Goal: Task Accomplishment & Management: Complete application form

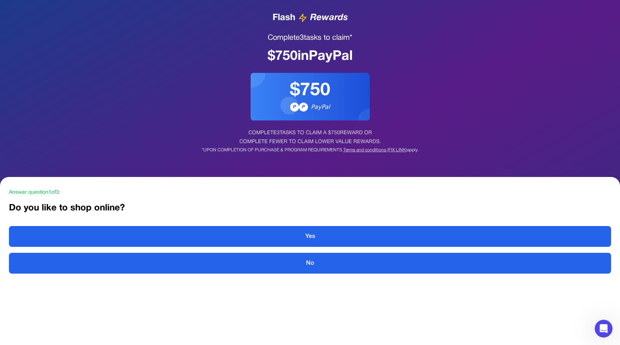
scroll to position [4, 0]
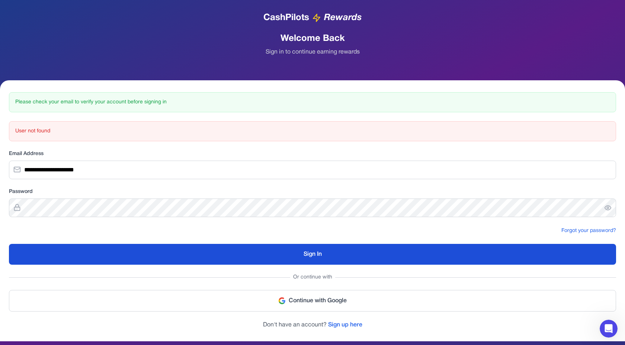
click at [296, 257] on button "Sign In" at bounding box center [313, 254] width 608 height 21
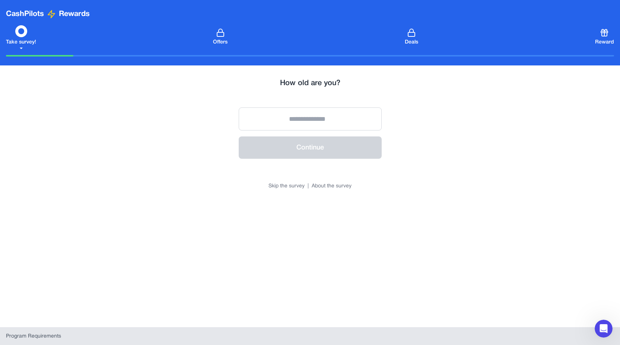
click at [325, 136] on div "Continue" at bounding box center [310, 133] width 143 height 51
click at [325, 123] on input "number" at bounding box center [310, 119] width 143 height 23
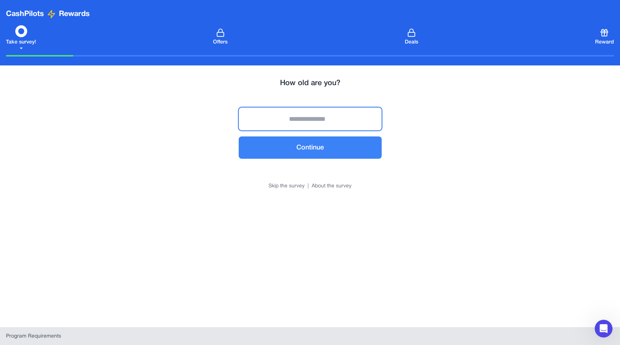
type input "**"
click at [297, 185] on button "Skip the survey" at bounding box center [286, 186] width 36 height 7
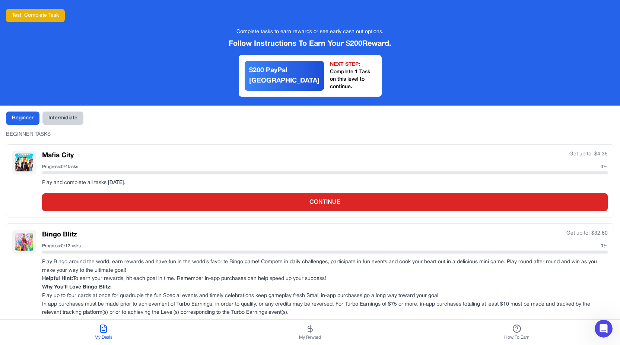
click at [56, 112] on button "Intermidiate" at bounding box center [62, 118] width 41 height 13
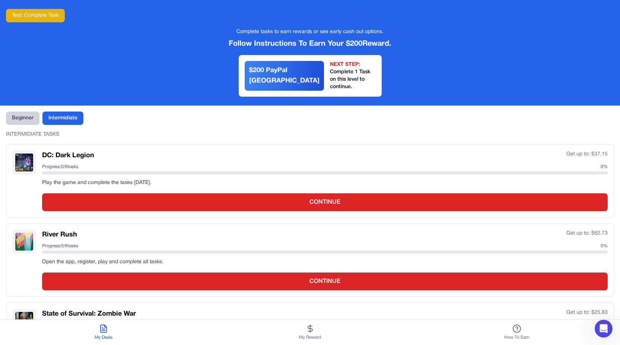
click at [34, 114] on button "Beginner" at bounding box center [23, 118] width 34 height 13
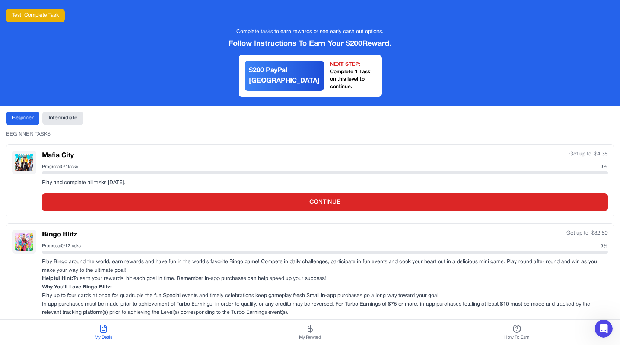
click at [330, 64] on div "NEXT STEP:" at bounding box center [353, 64] width 46 height 7
click at [305, 335] on span "My Reward" at bounding box center [310, 338] width 22 height 6
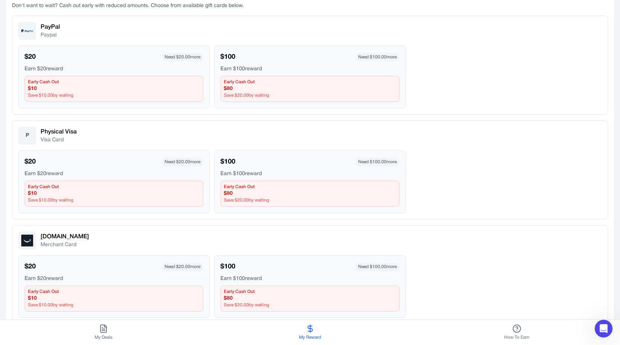
scroll to position [252, 0]
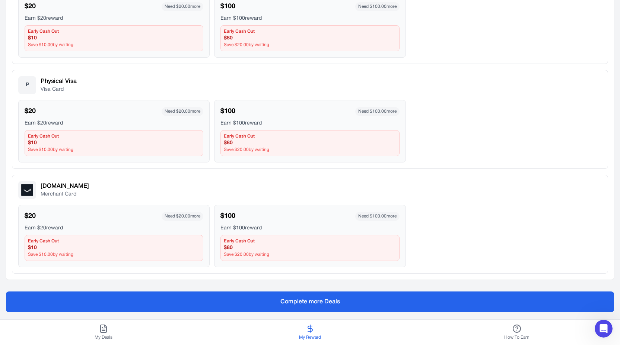
click at [96, 329] on button "My Deals" at bounding box center [103, 332] width 207 height 25
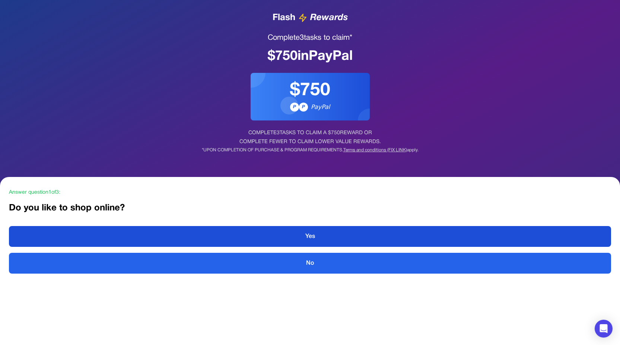
click at [337, 243] on button "Yes" at bounding box center [310, 236] width 602 height 21
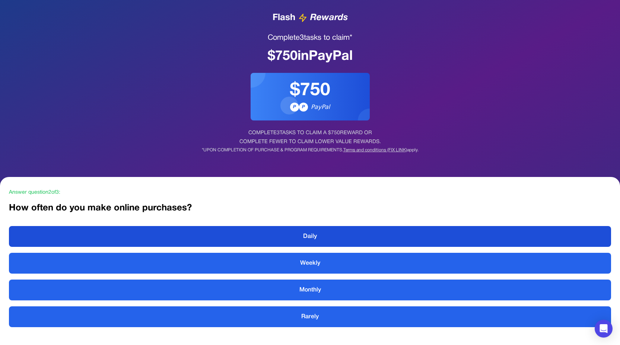
click at [337, 243] on button "Daily" at bounding box center [310, 236] width 602 height 21
click at [337, 243] on button "Electronics" at bounding box center [310, 236] width 602 height 21
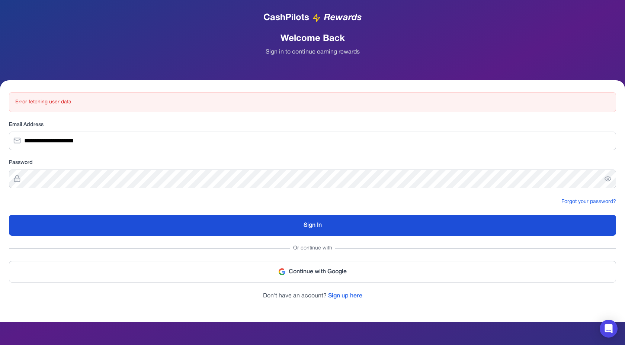
click at [265, 224] on button "Sign In" at bounding box center [313, 225] width 608 height 21
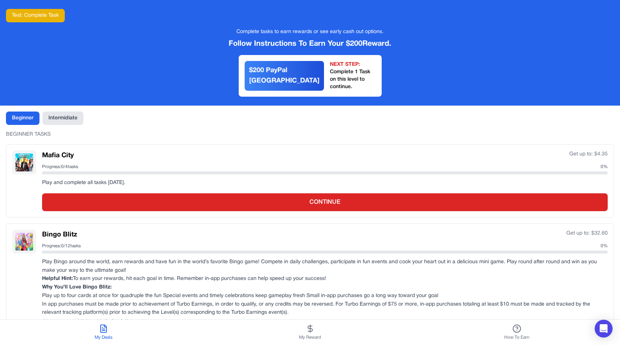
click at [310, 339] on span "My Reward" at bounding box center [310, 338] width 22 height 6
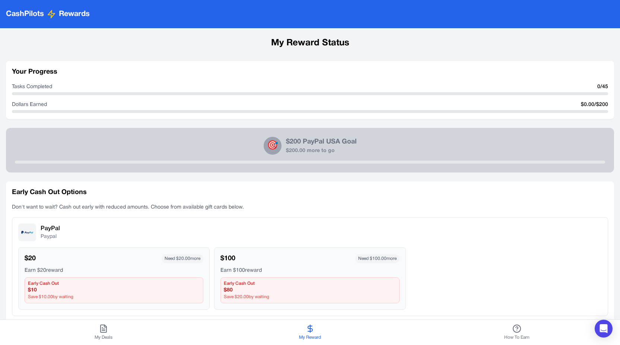
click at [126, 324] on button "My Deals" at bounding box center [103, 332] width 207 height 25
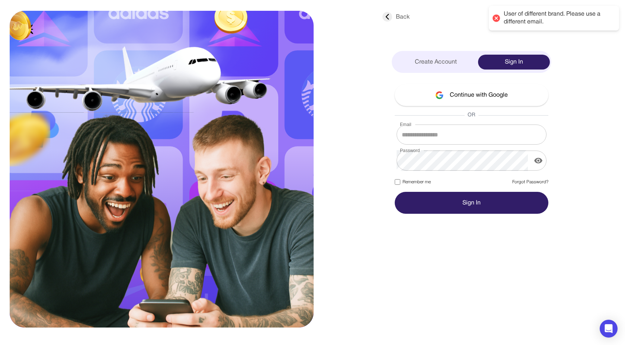
type input "**********"
click at [467, 105] on button "Continue with Google" at bounding box center [472, 95] width 154 height 22
